Goal: Check status: Check status

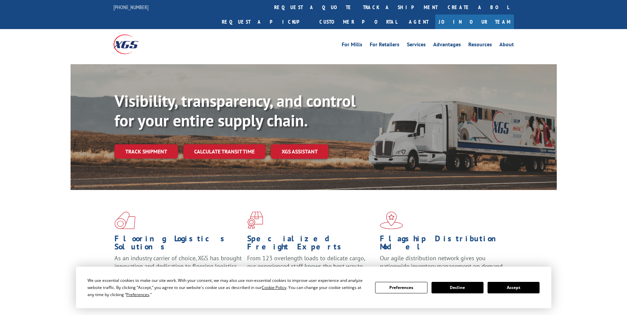
click at [358, 4] on link "track a shipment" at bounding box center [400, 7] width 85 height 15
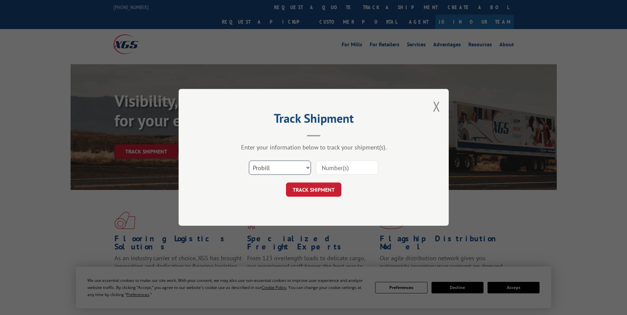
click at [286, 167] on select "Select category... Probill BOL PO" at bounding box center [280, 168] width 62 height 14
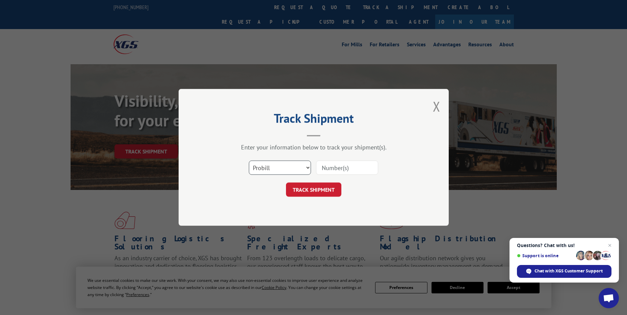
select select "po"
click at [249, 161] on select "Select category... Probill BOL PO" at bounding box center [280, 168] width 62 height 14
paste input "63516420"
click at [330, 165] on input "63516420" at bounding box center [347, 168] width 62 height 14
type input "63516420"
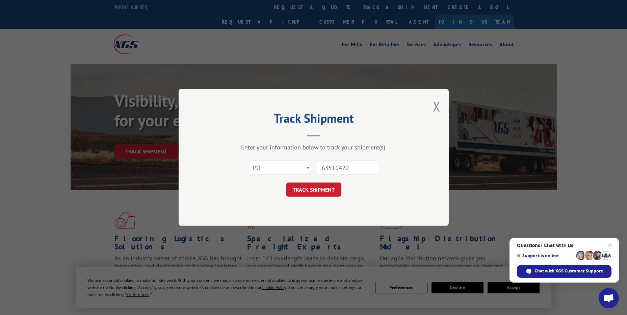
click button "TRACK SHIPMENT" at bounding box center [313, 190] width 55 height 14
